Goal: Task Accomplishment & Management: Manage account settings

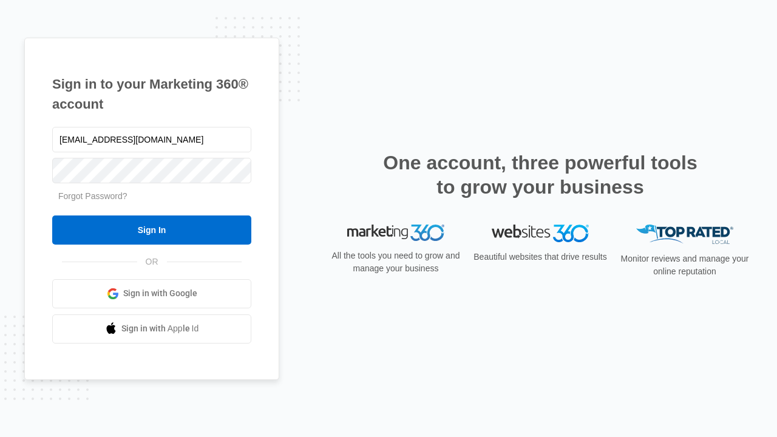
type input "[EMAIL_ADDRESS][DOMAIN_NAME]"
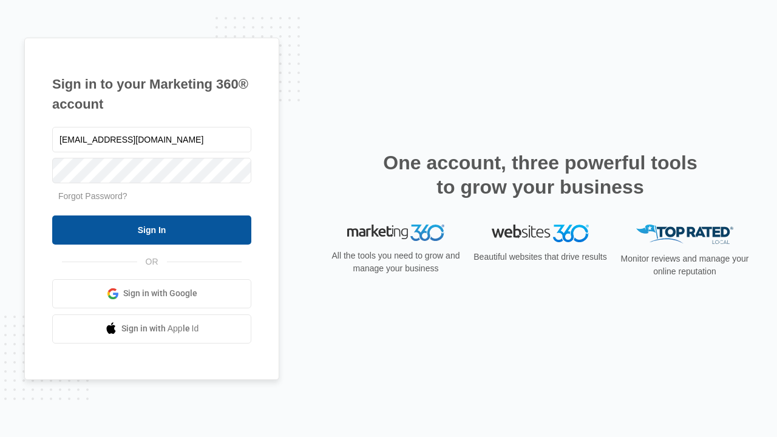
click at [152, 229] on input "Sign In" at bounding box center [151, 229] width 199 height 29
